Goal: Task Accomplishment & Management: Complete application form

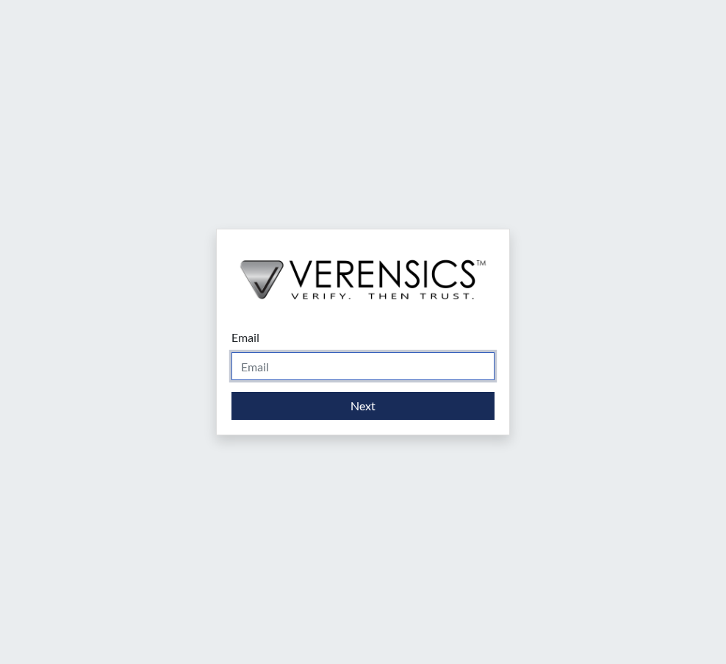
click at [337, 369] on input "Email" at bounding box center [363, 366] width 263 height 28
type input "[PERSON_NAME][EMAIL_ADDRESS][PERSON_NAME][DOMAIN_NAME]"
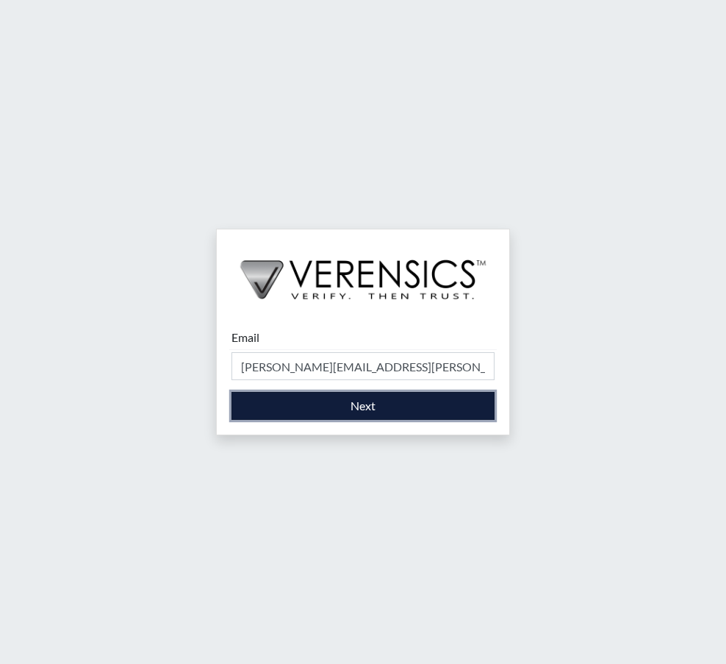
click at [360, 405] on button "Next" at bounding box center [363, 406] width 263 height 28
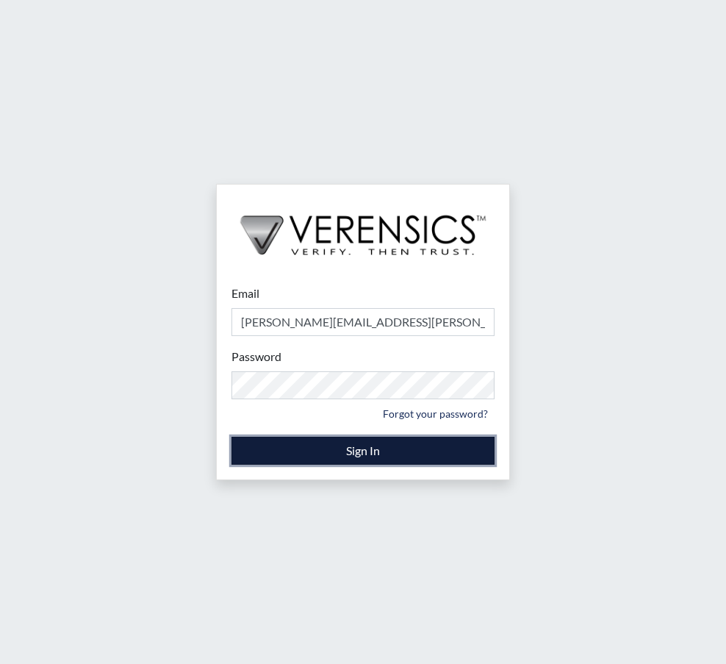
click at [354, 451] on button "Sign In" at bounding box center [363, 451] width 263 height 28
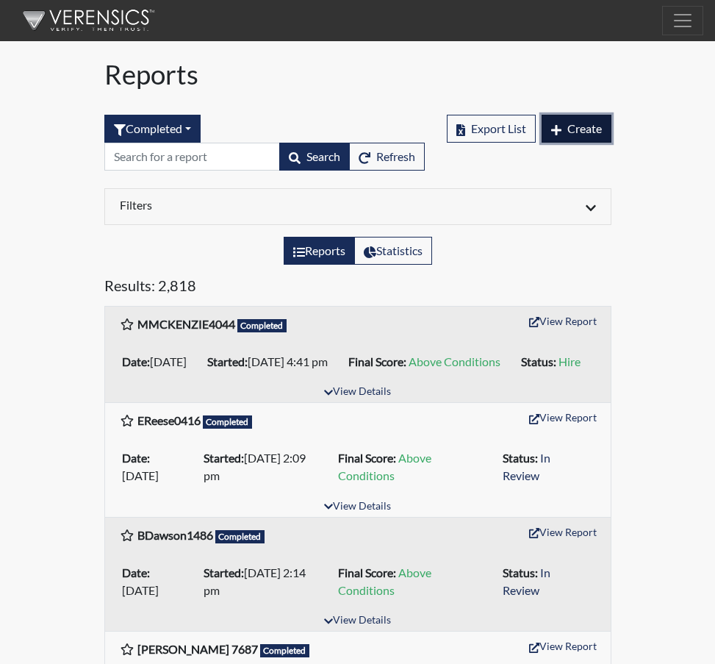
click at [591, 126] on span "Create" at bounding box center [585, 128] width 35 height 14
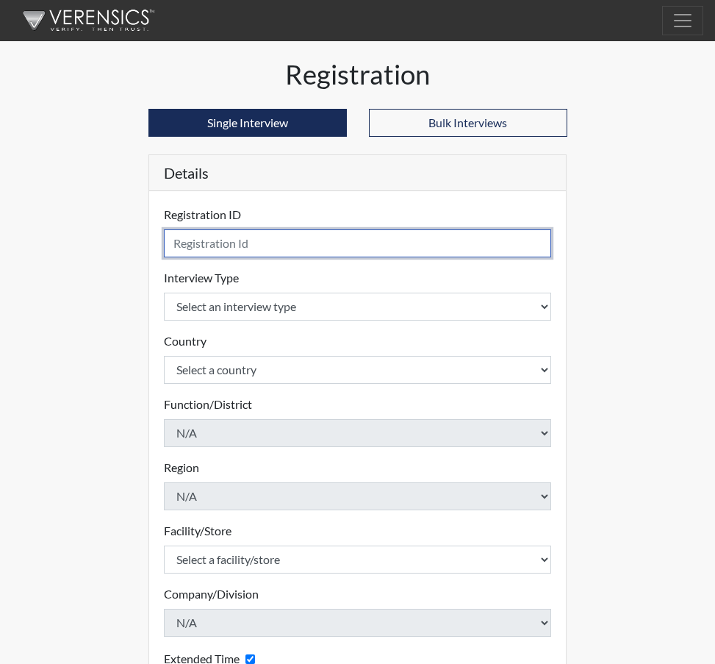
click at [192, 244] on input "text" at bounding box center [358, 243] width 388 height 28
type input "[PERSON_NAME], T 5650"
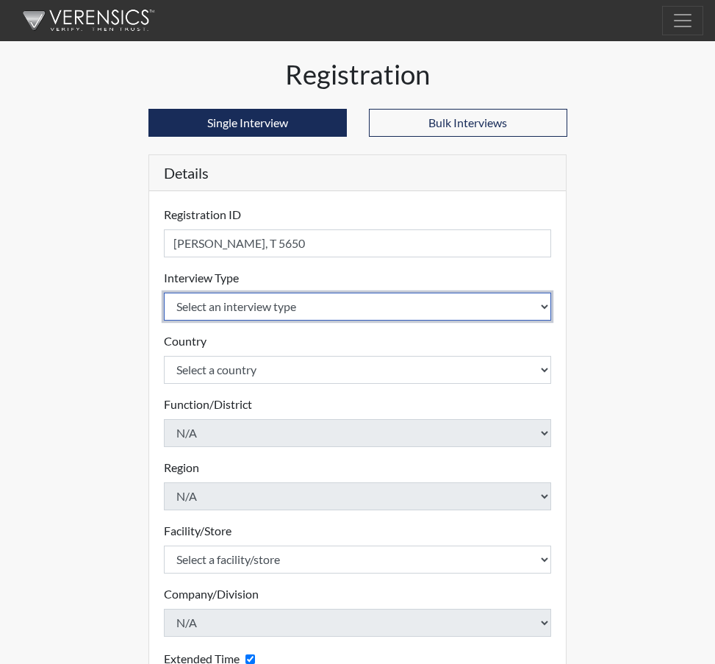
click at [538, 301] on select "Select an interview type Corrections Pre-Employment" at bounding box center [358, 307] width 388 height 28
select select "ff733e93-e1bf-11ea-9c9f-0eff0cf7eb8f"
click at [164, 293] on select "Select an interview type Corrections Pre-Employment" at bounding box center [358, 307] width 388 height 28
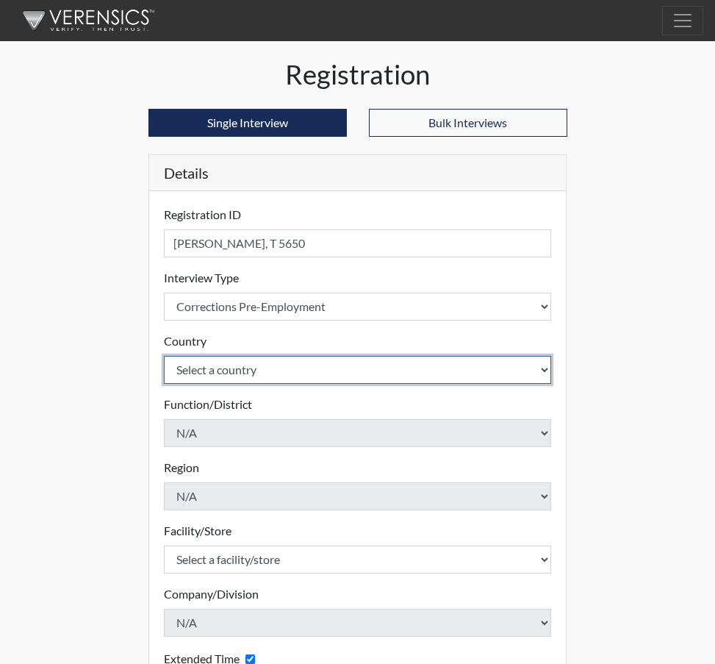
click at [545, 367] on select "Select a country United States Mexico" at bounding box center [358, 370] width 388 height 28
select select "united-states-of-america"
click at [164, 356] on select "Select a country United States Mexico" at bounding box center [358, 370] width 388 height 28
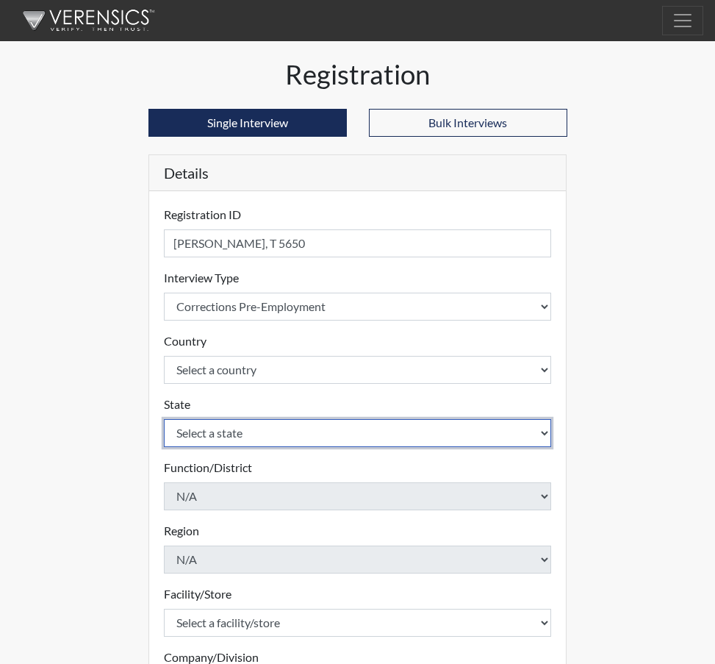
click at [543, 431] on select "Select a state Alabama Alaska Arizona Arkansas California Colorado Connecticut …" at bounding box center [358, 433] width 388 height 28
select select "SC"
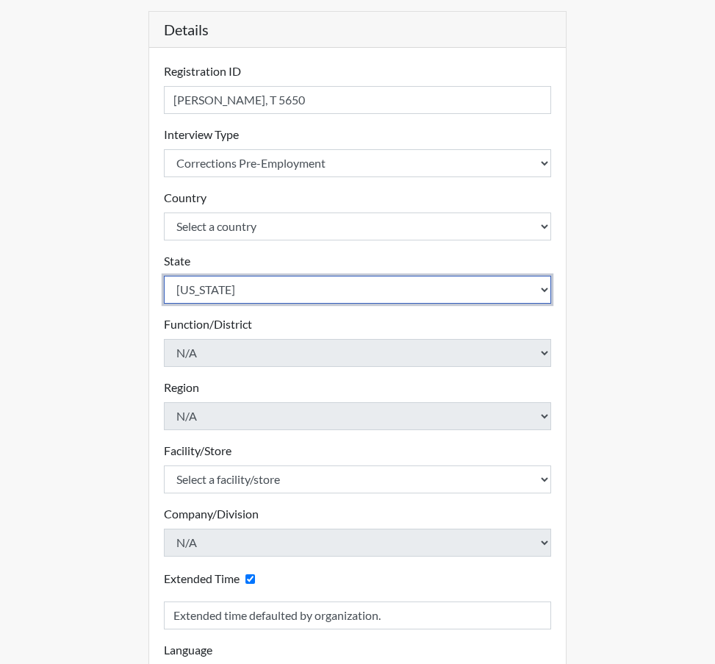
scroll to position [147, 0]
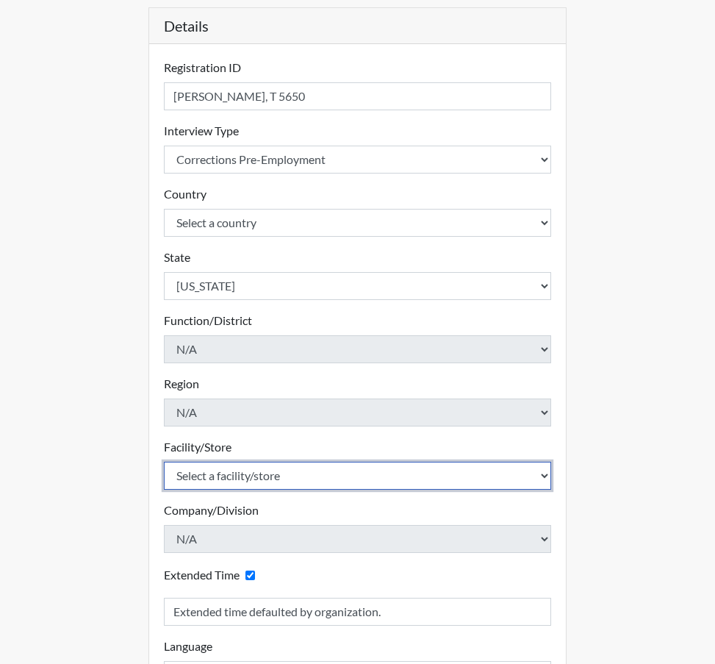
click at [545, 478] on select "Select a facility/store Allendale CI Broad River CI Camille Graham CI Division …" at bounding box center [358, 476] width 388 height 28
select select "e65c35f8-7a86-4895-8b3d-ac57a8e9252b"
click at [164, 462] on select "Select a facility/store Allendale CI Broad River CI Camille Graham CI Division …" at bounding box center [358, 476] width 388 height 28
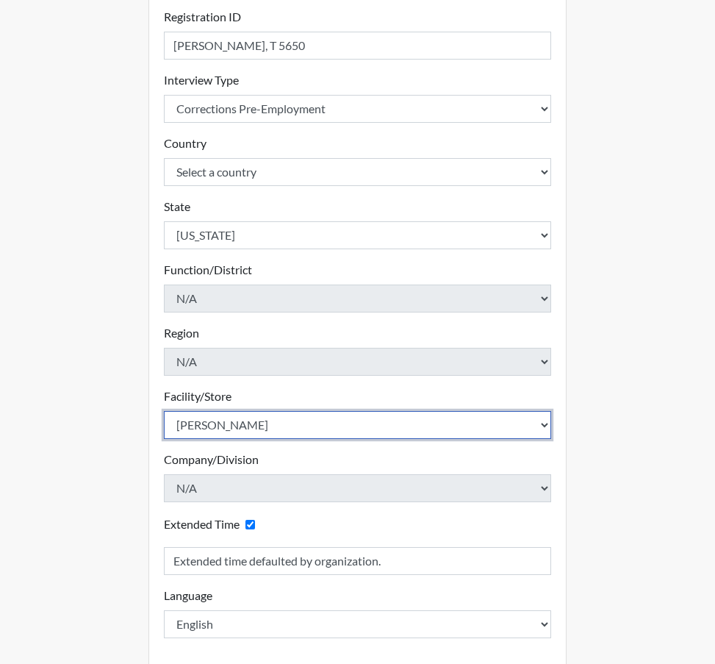
scroll to position [263, 0]
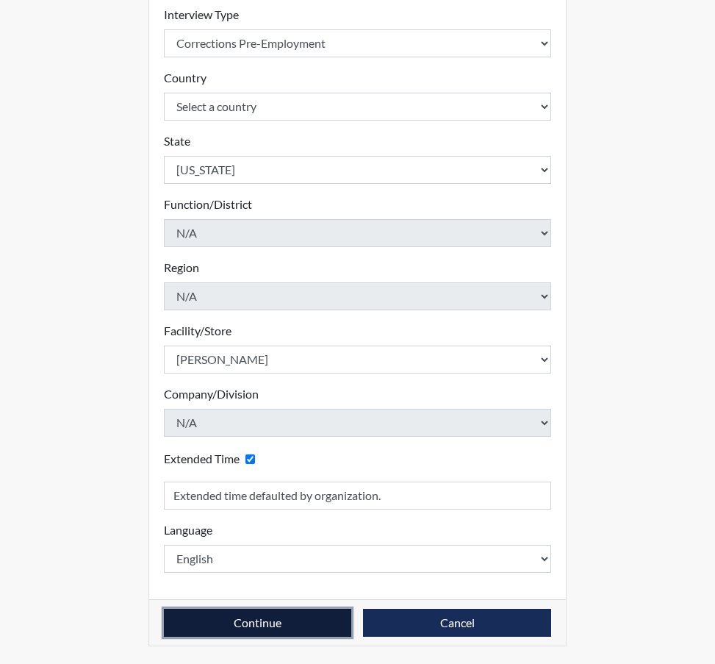
click at [288, 623] on button "Continue" at bounding box center [258, 623] width 188 height 28
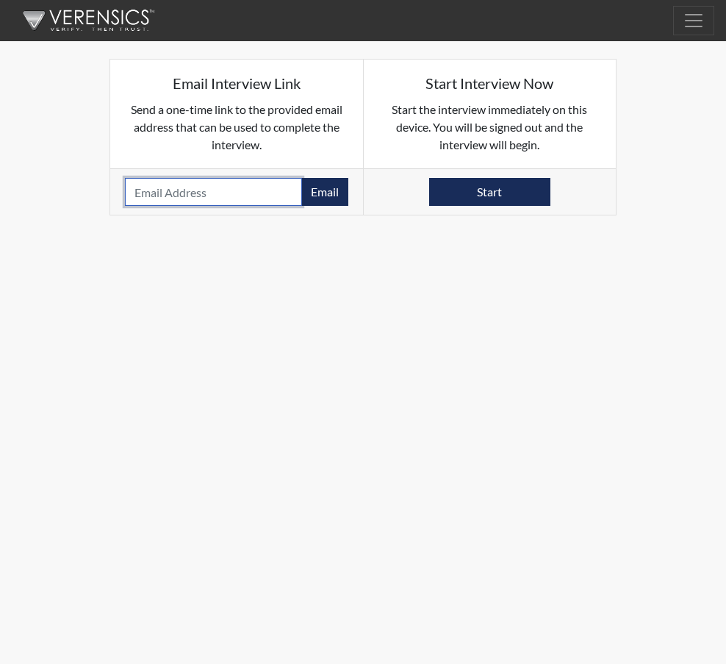
click at [165, 196] on input "email" at bounding box center [213, 192] width 177 height 28
paste input "[EMAIL_ADDRESS][DOMAIN_NAME]"
type input "[EMAIL_ADDRESS][DOMAIN_NAME]"
click at [334, 193] on button "Email" at bounding box center [324, 192] width 47 height 28
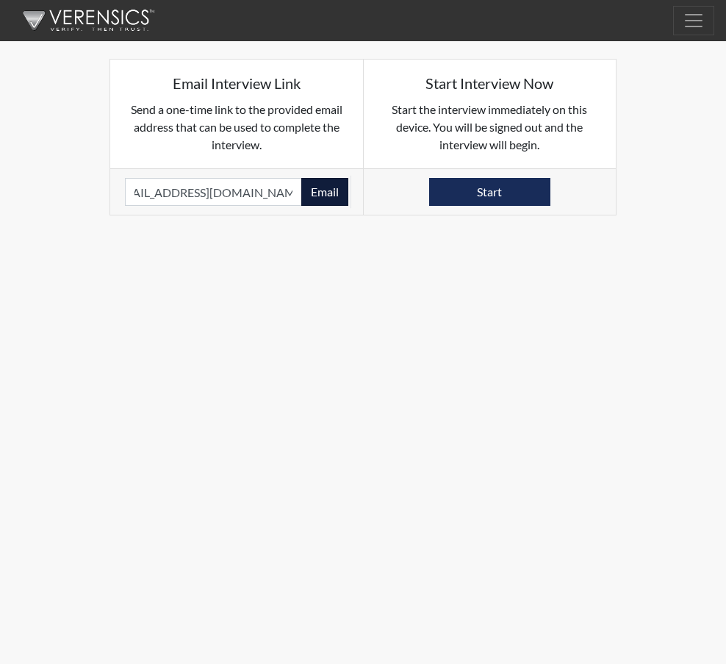
scroll to position [0, 0]
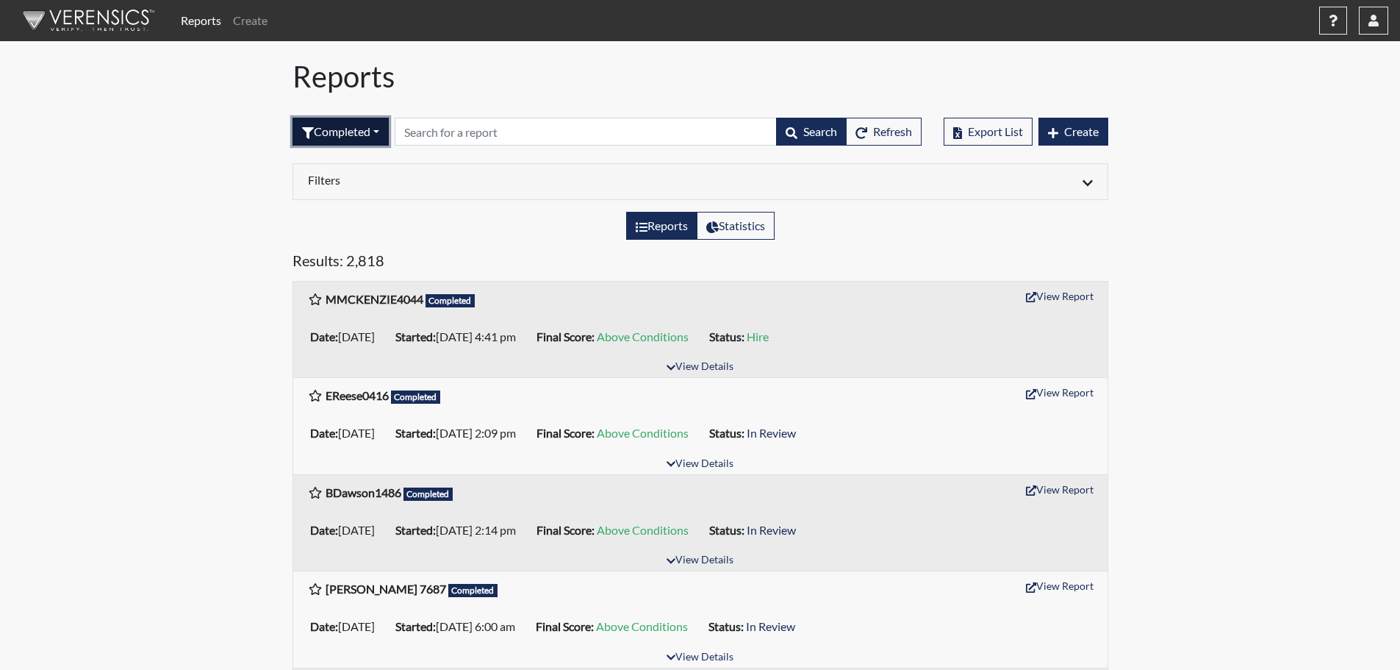
click at [380, 129] on button "Completed" at bounding box center [341, 132] width 96 height 28
click at [354, 210] on button "Sent by email" at bounding box center [351, 213] width 116 height 24
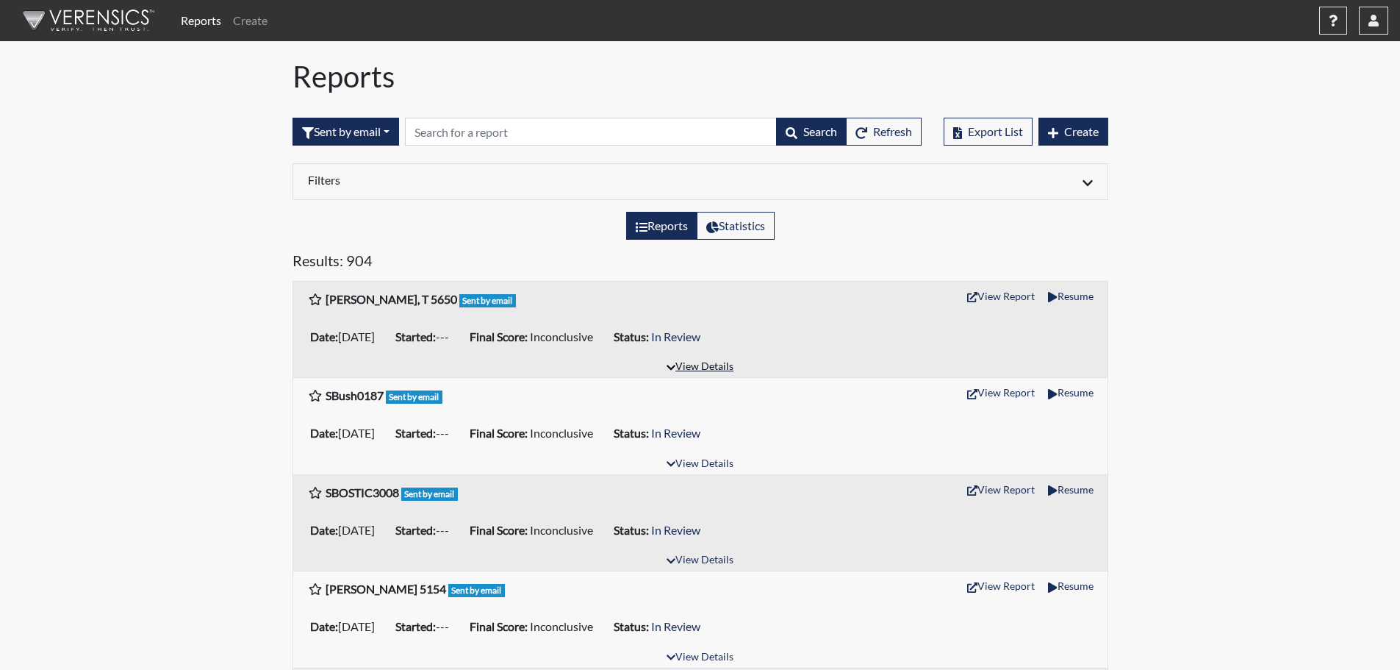
click at [673, 365] on icon "button" at bounding box center [671, 367] width 9 height 10
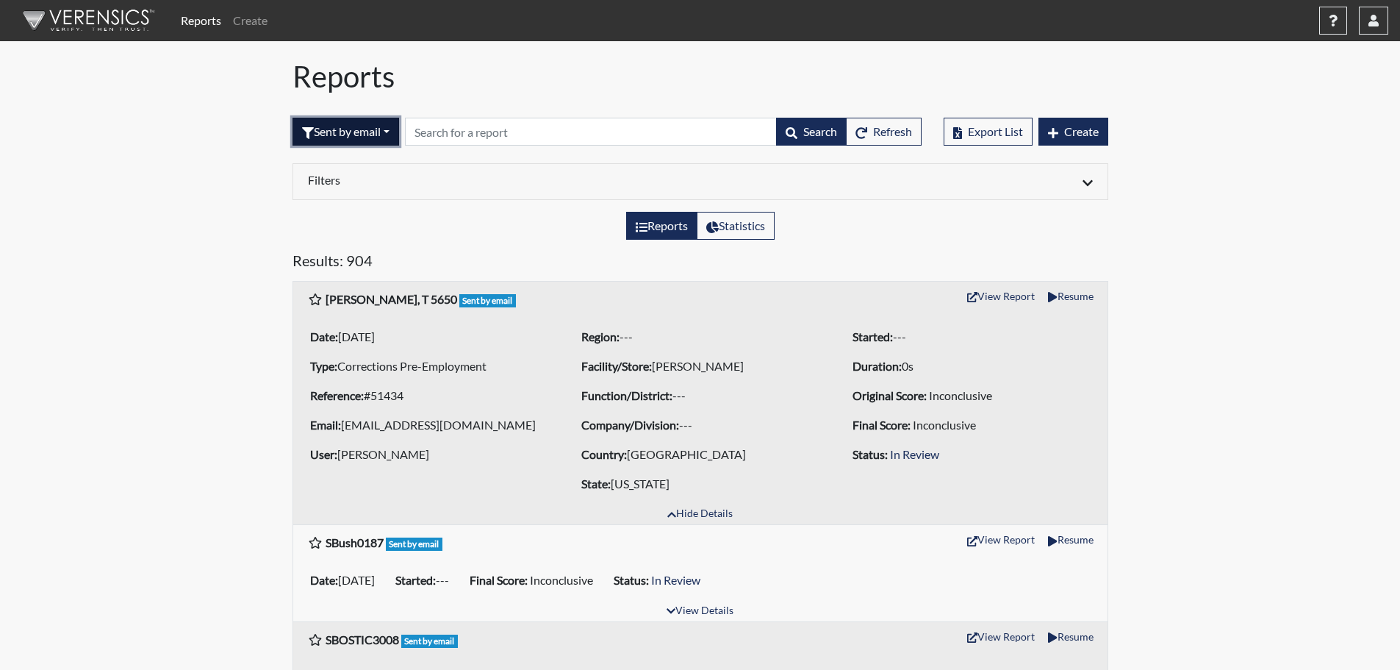
click at [394, 131] on button "Sent by email" at bounding box center [346, 132] width 107 height 28
click at [354, 214] on button "Sent by email" at bounding box center [351, 213] width 116 height 24
click at [391, 132] on button "Sent by email" at bounding box center [346, 132] width 107 height 28
click at [553, 239] on div "Reports Statistics" at bounding box center [701, 232] width 838 height 40
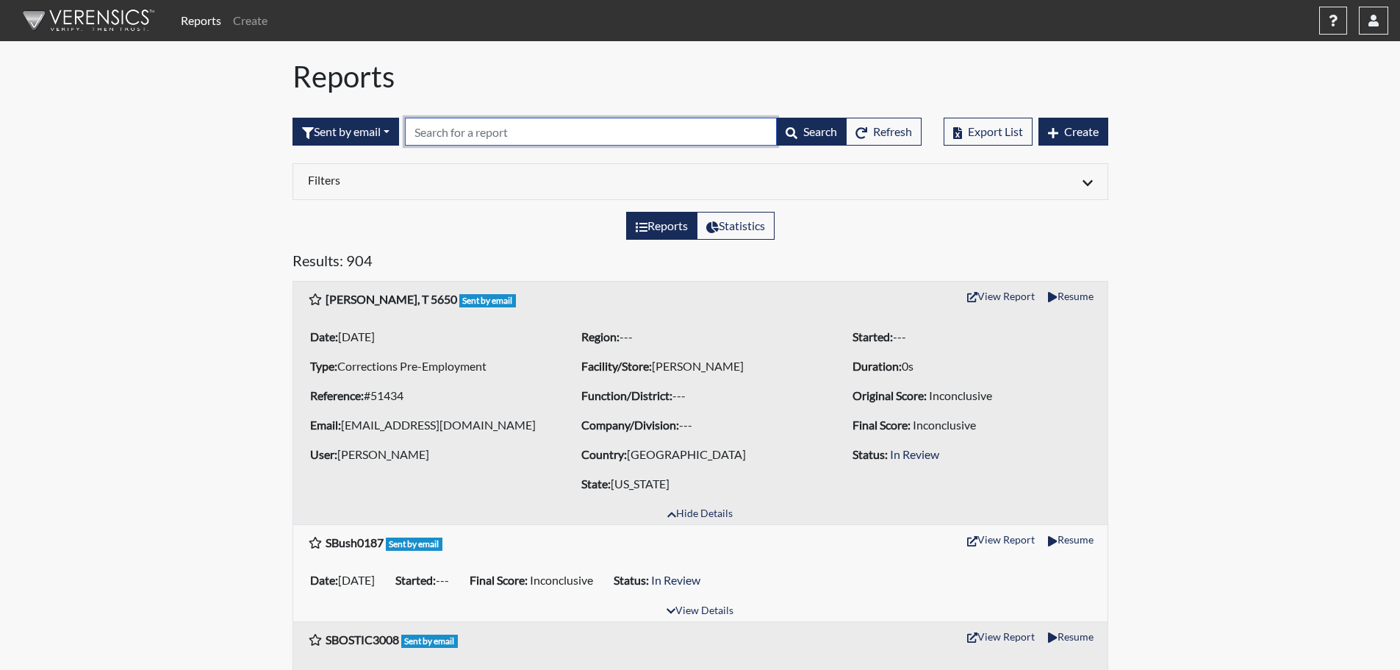
click at [501, 130] on input "text" at bounding box center [591, 132] width 372 height 28
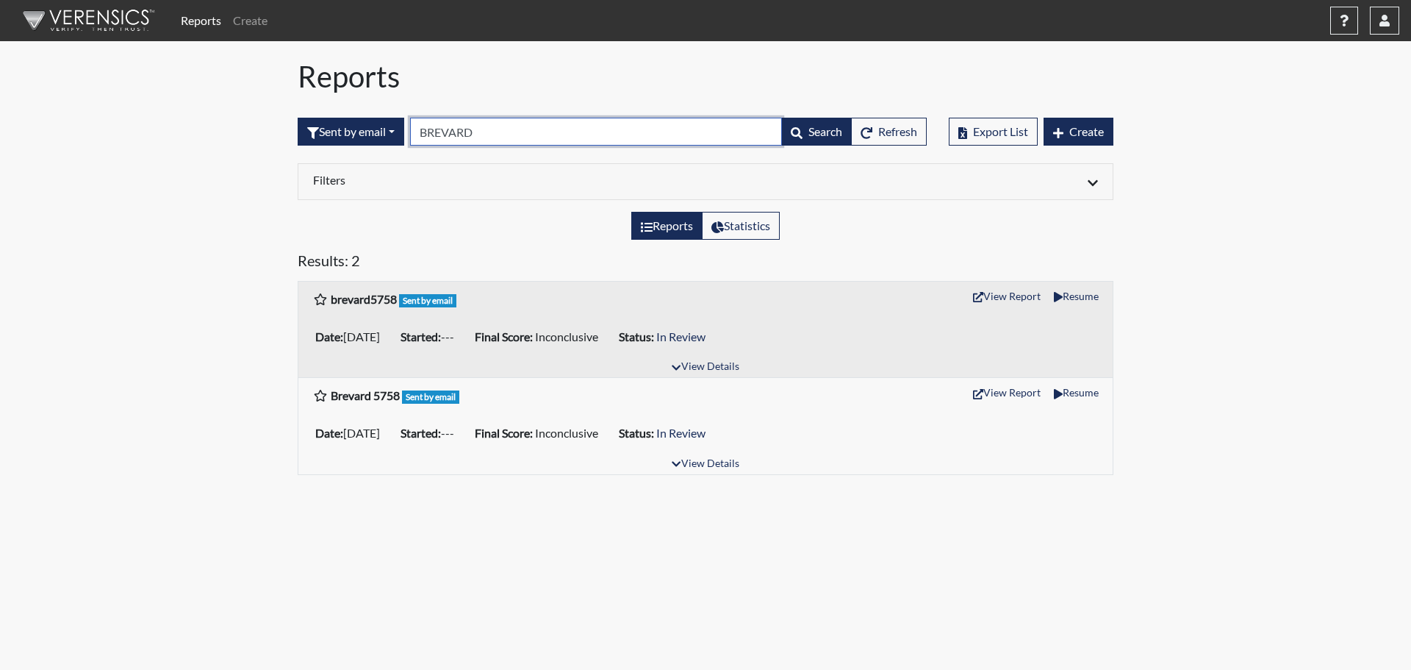
type input "BREVARD."
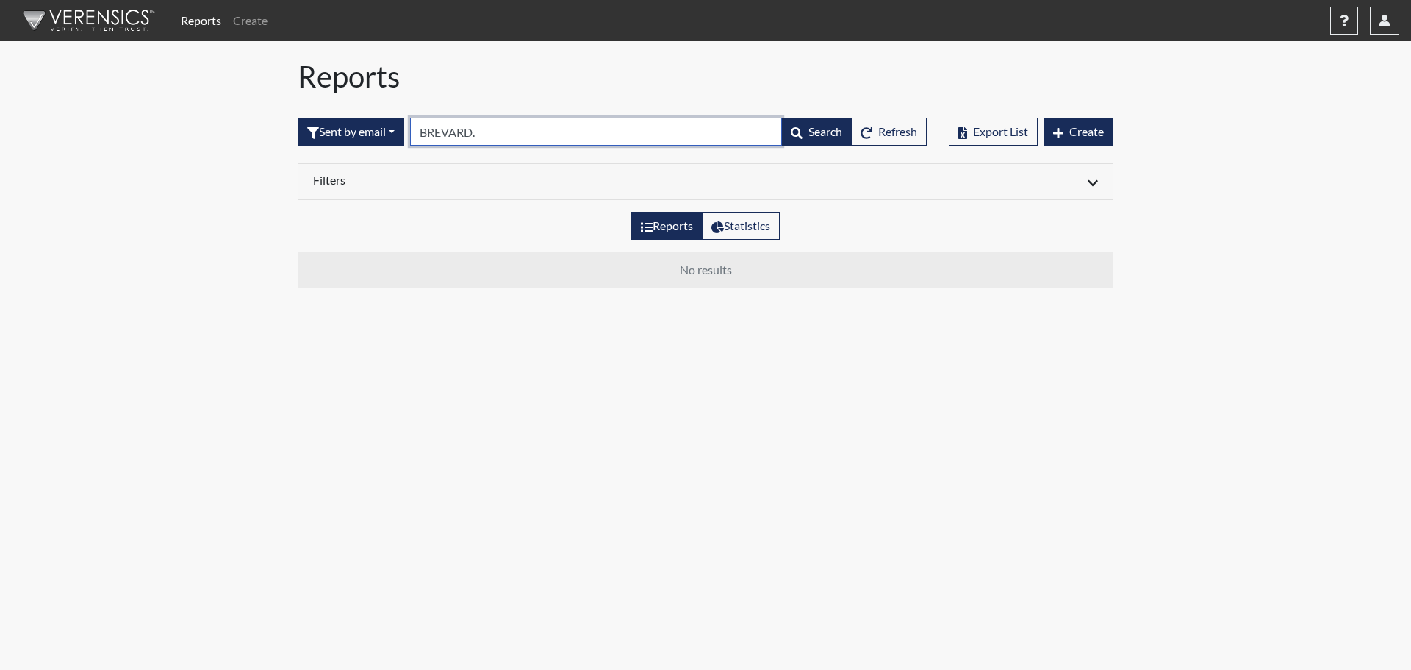
drag, startPoint x: 483, startPoint y: 132, endPoint x: 365, endPoint y: 151, distance: 119.1
click at [365, 151] on div "Sent by email All Created Sent by email In Progress Declined Completed BREVARD.…" at bounding box center [612, 131] width 629 height 63
